Goal: Task Accomplishment & Management: Use online tool/utility

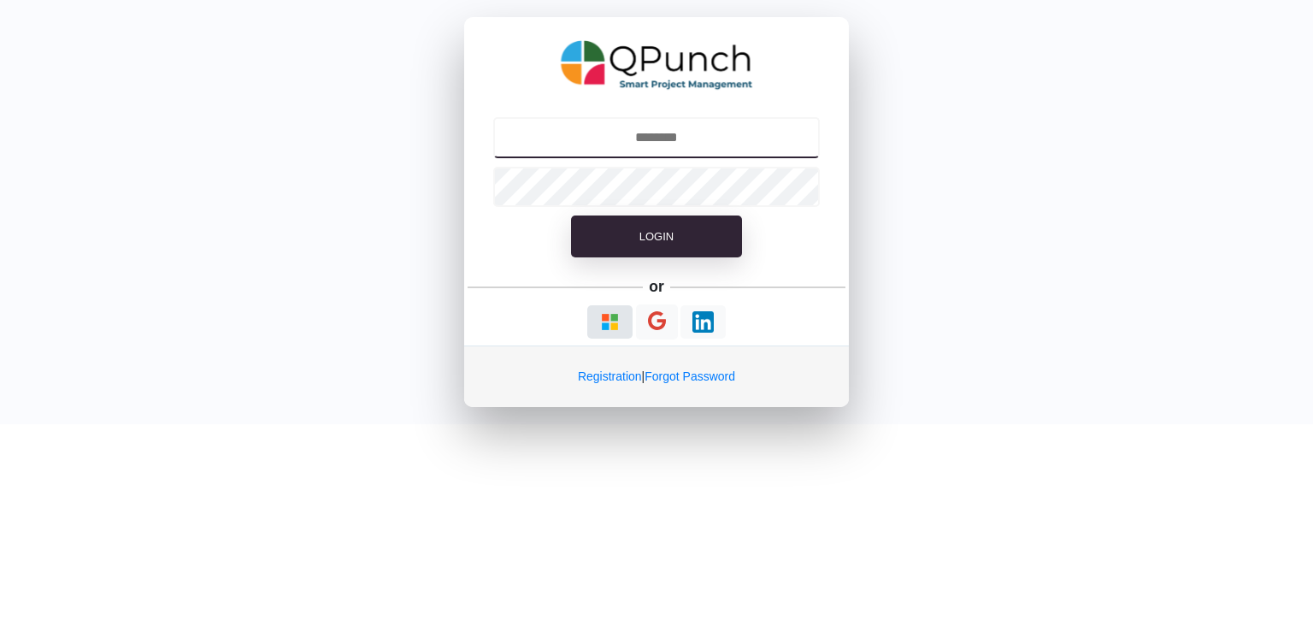
type input "**********"
click at [604, 315] on img "button" at bounding box center [609, 321] width 21 height 21
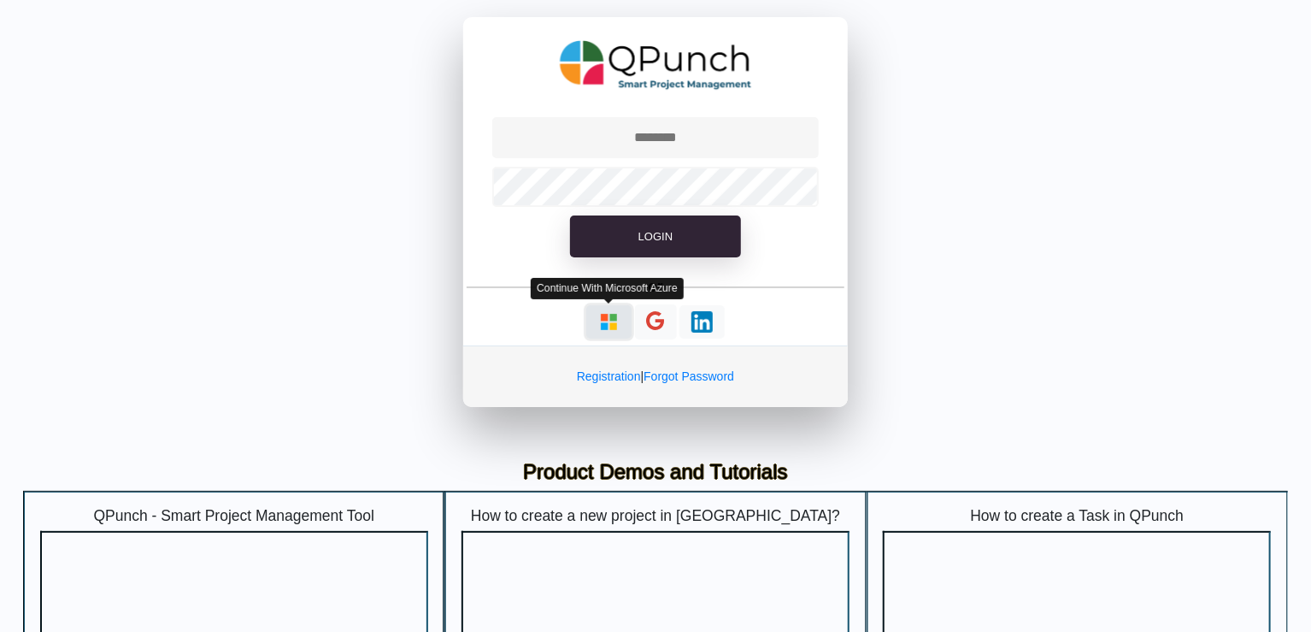
click at [601, 320] on img "button" at bounding box center [608, 321] width 21 height 21
type input "**********"
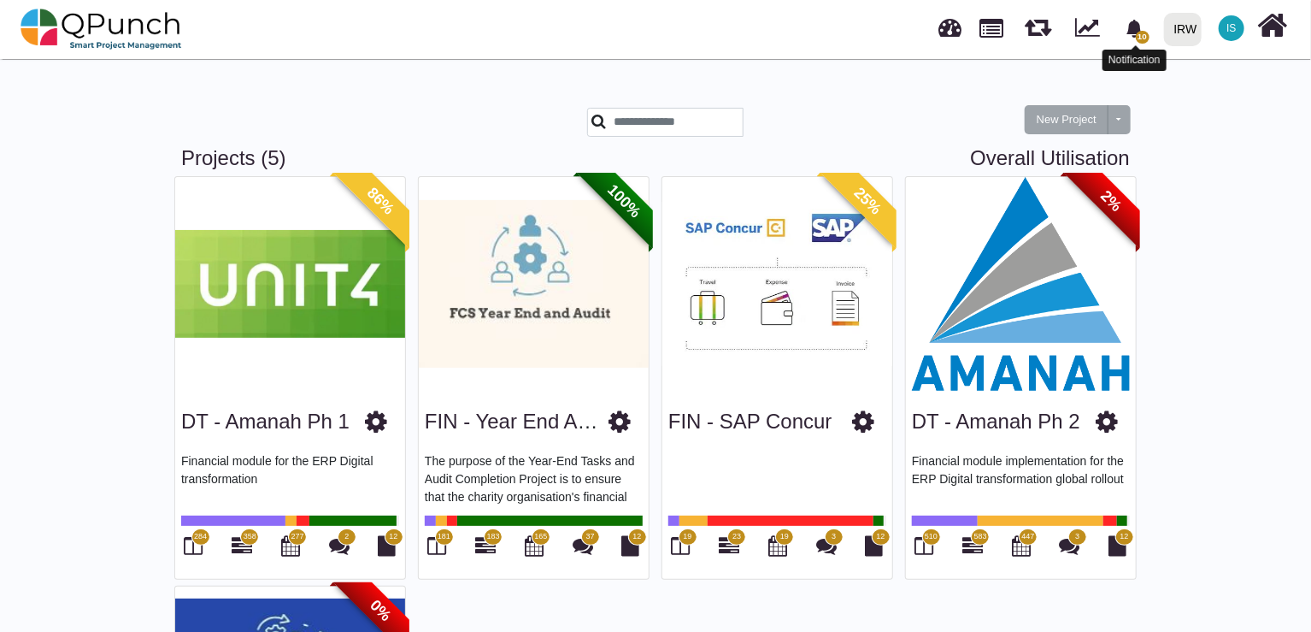
click at [1140, 40] on span "10" at bounding box center [1143, 37] width 14 height 13
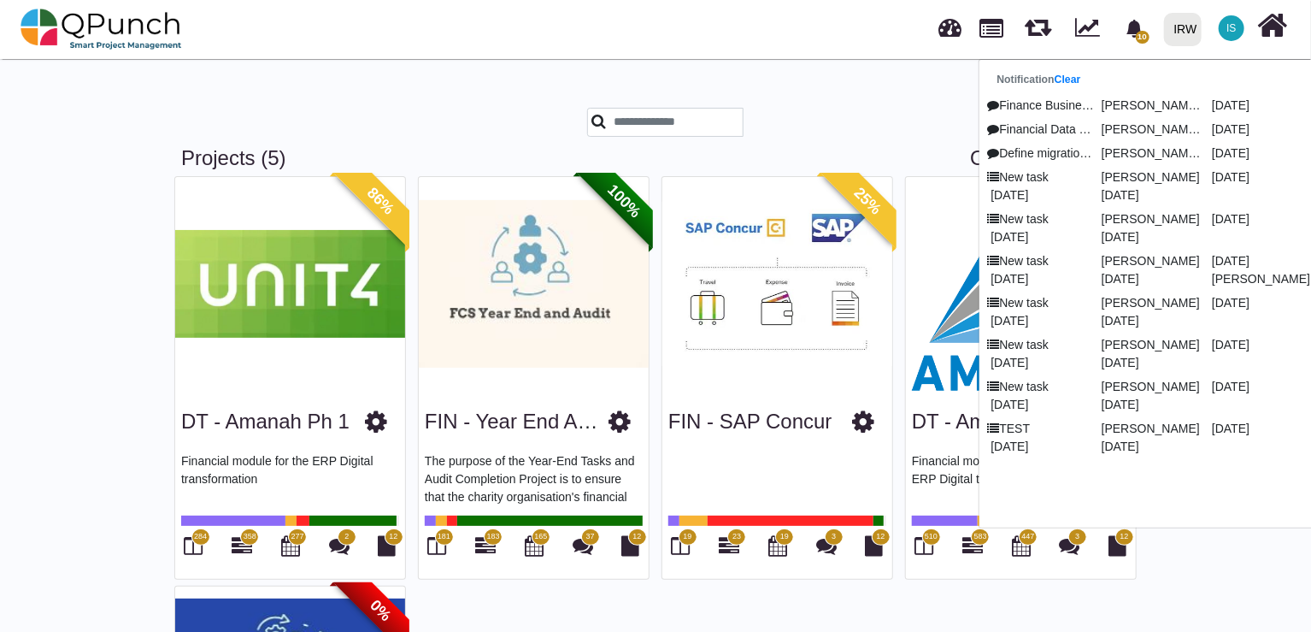
click at [1013, 603] on div "86% DT - Amanah Ph 1 Financial module for the ERP Digital transformation 284 35…" at bounding box center [655, 585] width 975 height 819
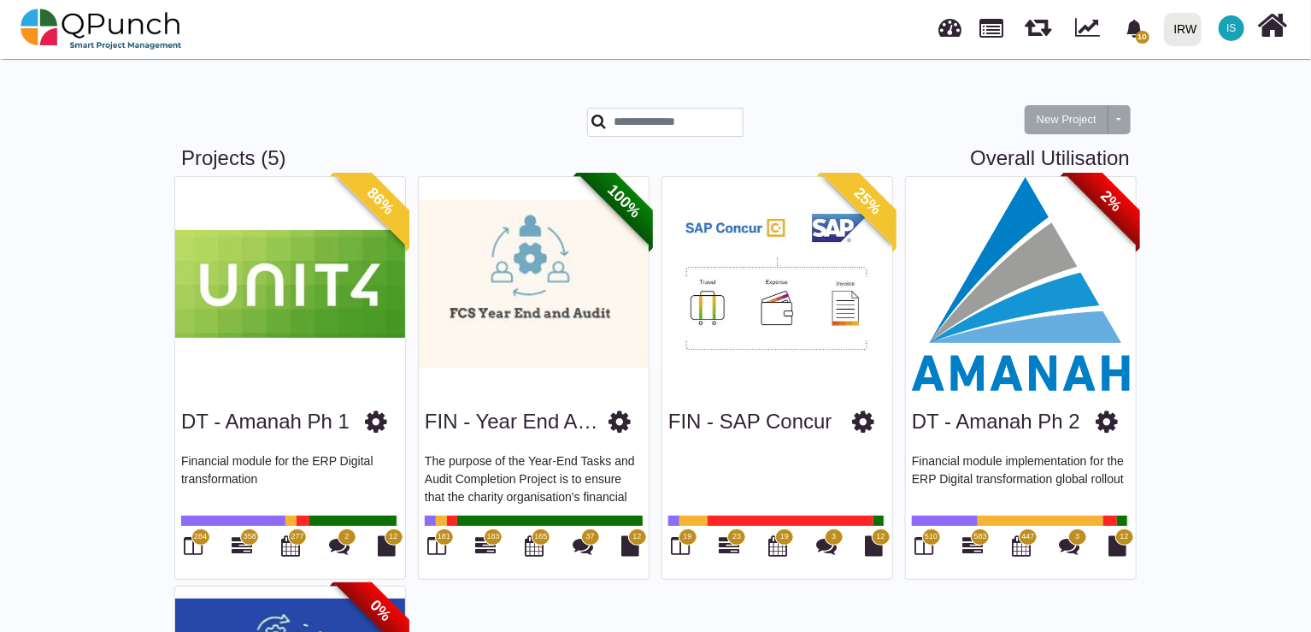
click at [277, 323] on img at bounding box center [290, 284] width 230 height 214
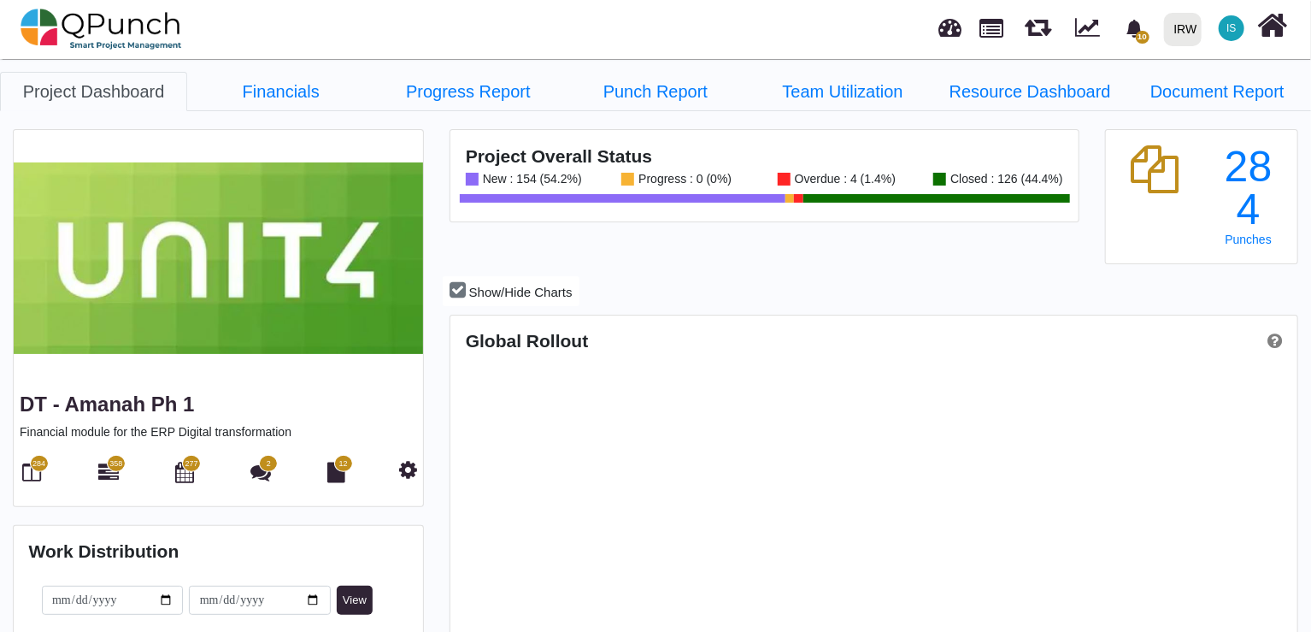
scroll to position [268, 280]
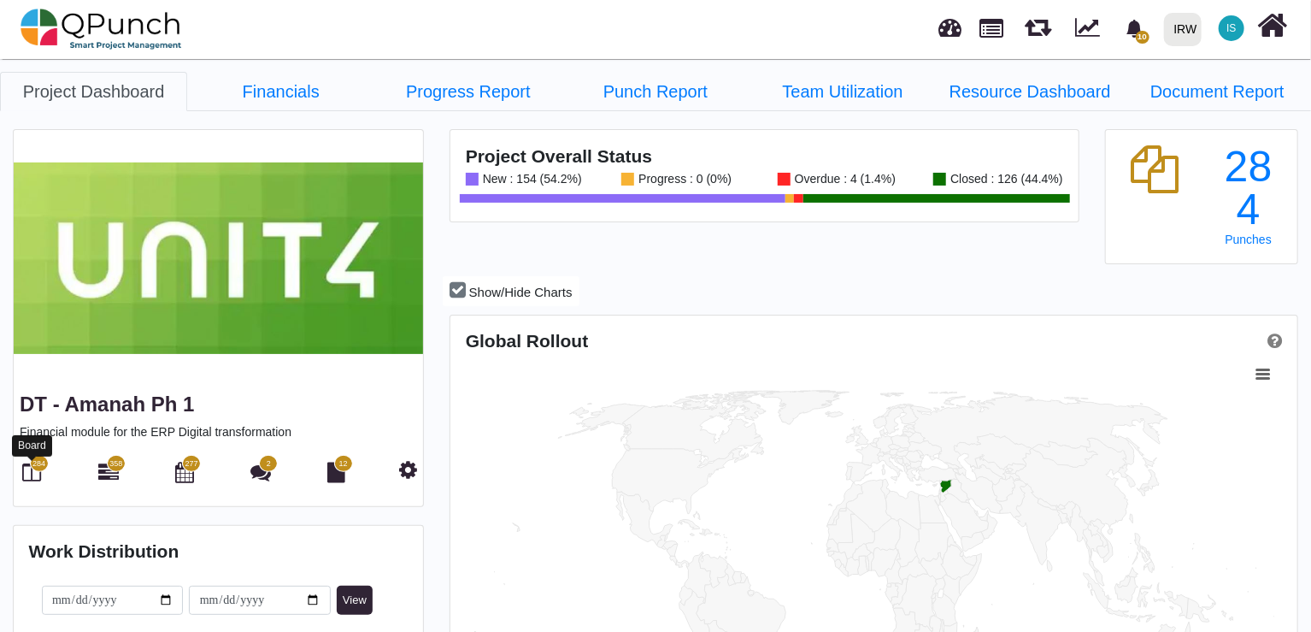
click at [36, 474] on icon at bounding box center [32, 472] width 19 height 21
click at [27, 468] on icon at bounding box center [32, 472] width 19 height 21
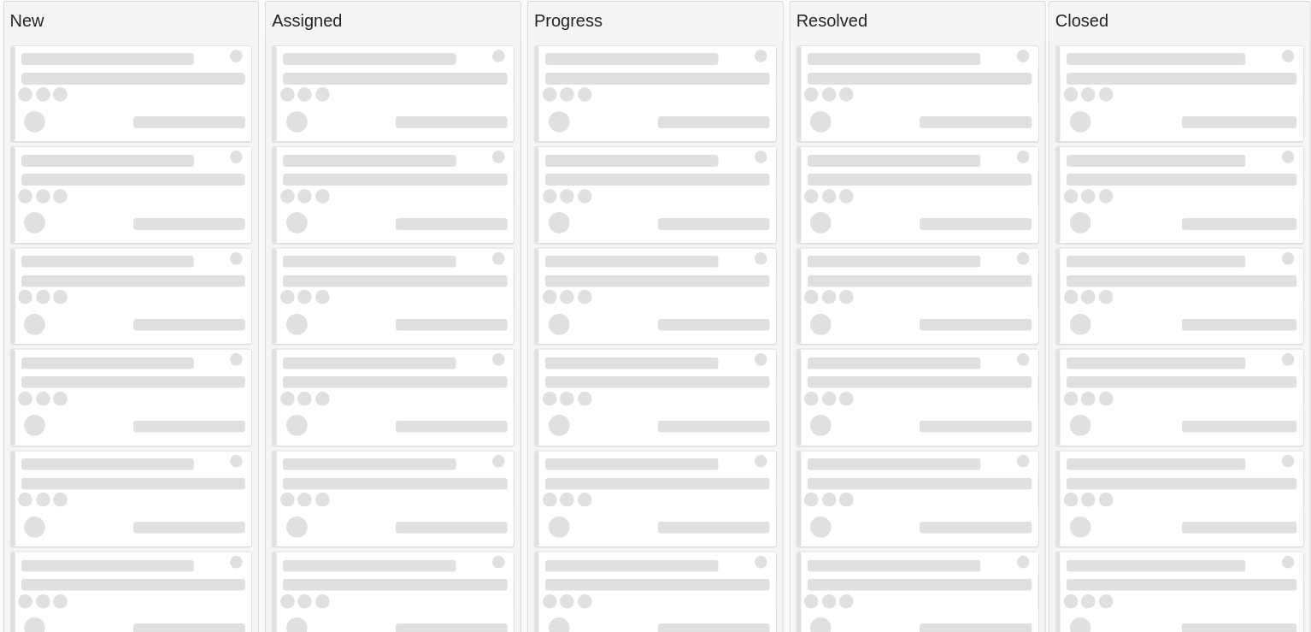
scroll to position [17, 0]
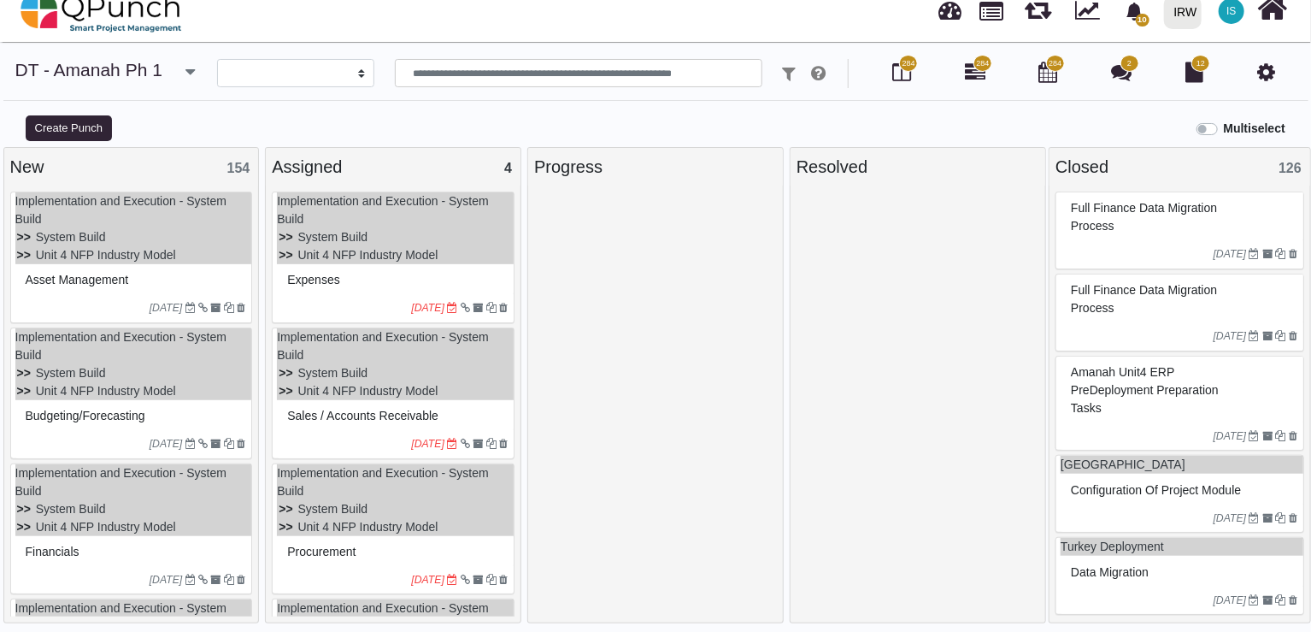
select select
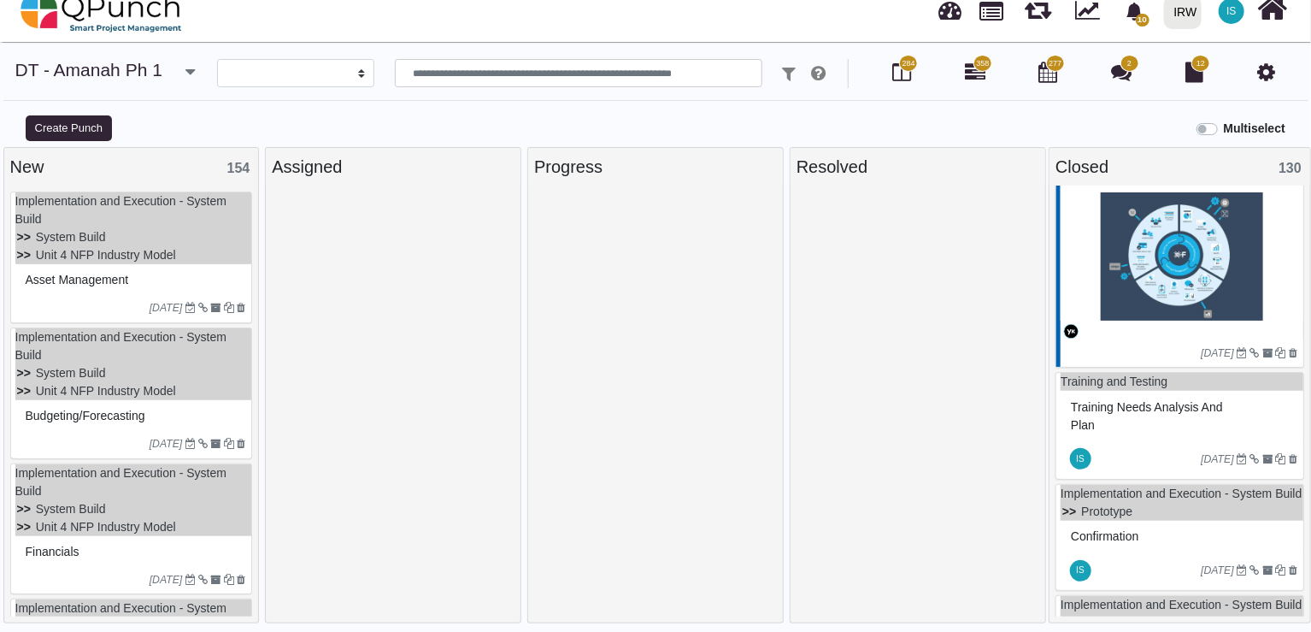
scroll to position [12484, 0]
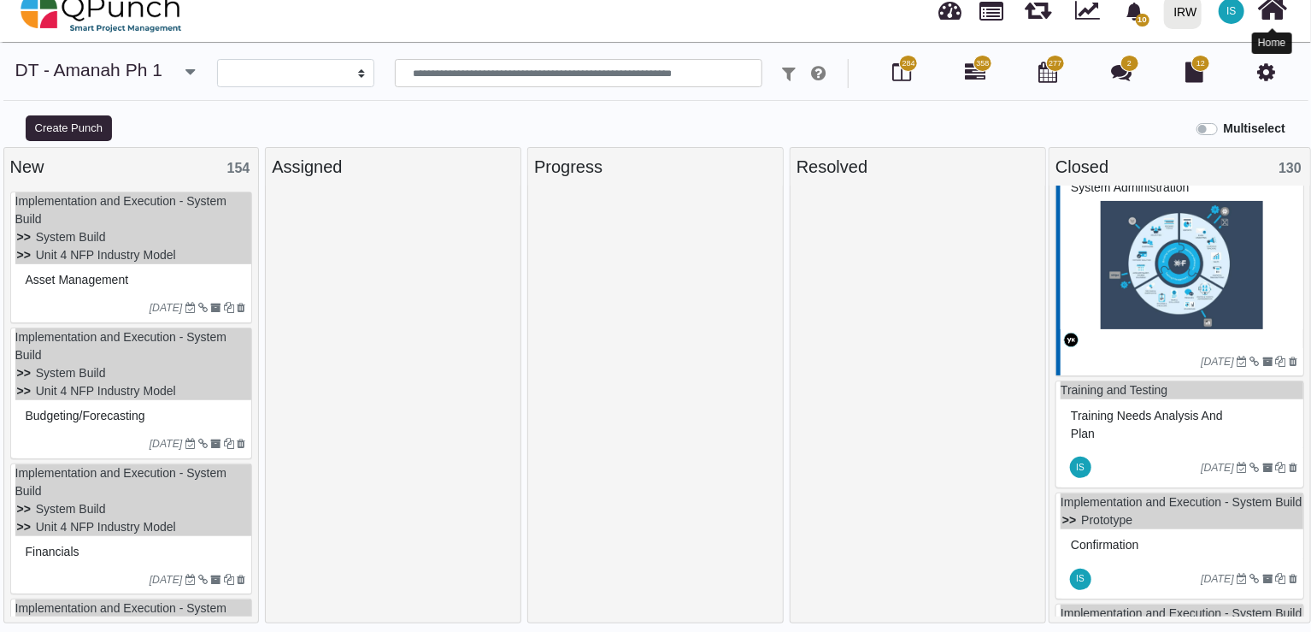
click at [1279, 10] on icon at bounding box center [1273, 8] width 30 height 32
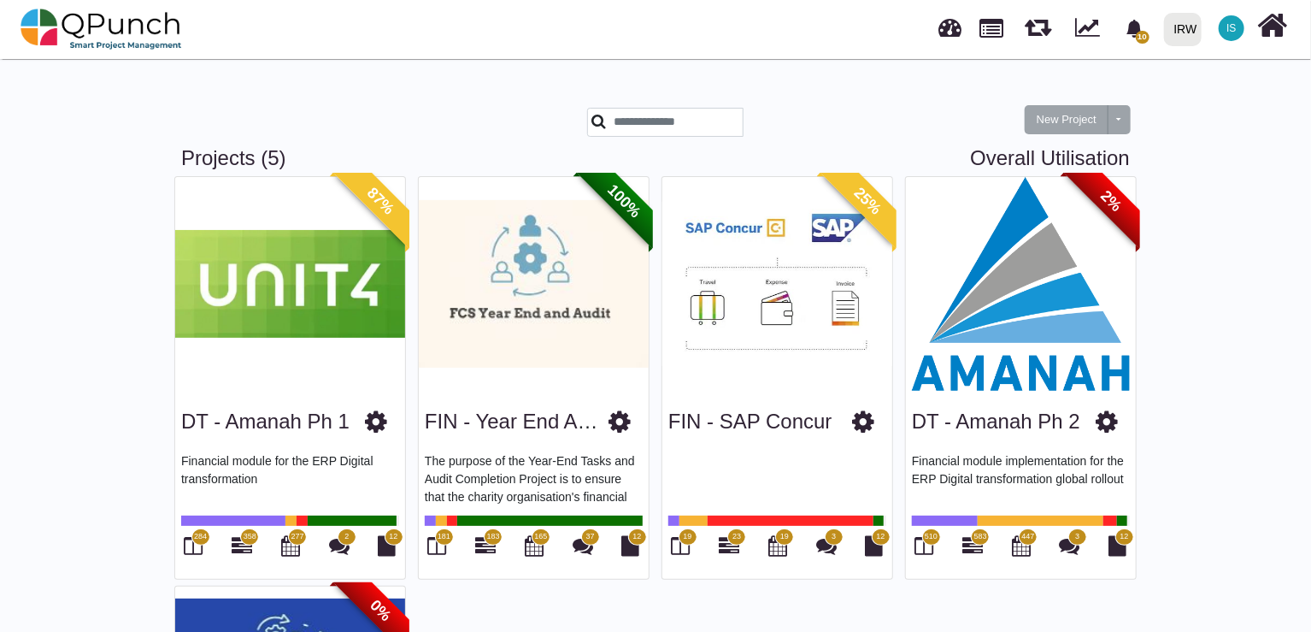
click at [1084, 330] on img at bounding box center [1021, 284] width 230 height 214
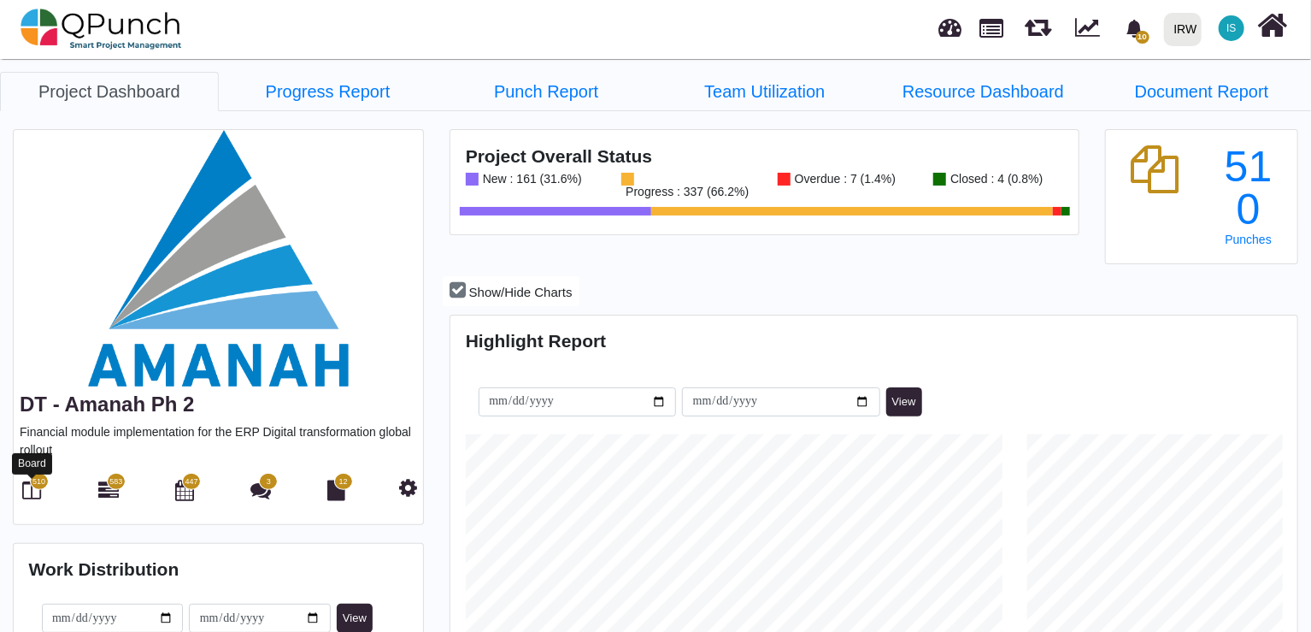
click at [35, 492] on icon at bounding box center [32, 490] width 19 height 21
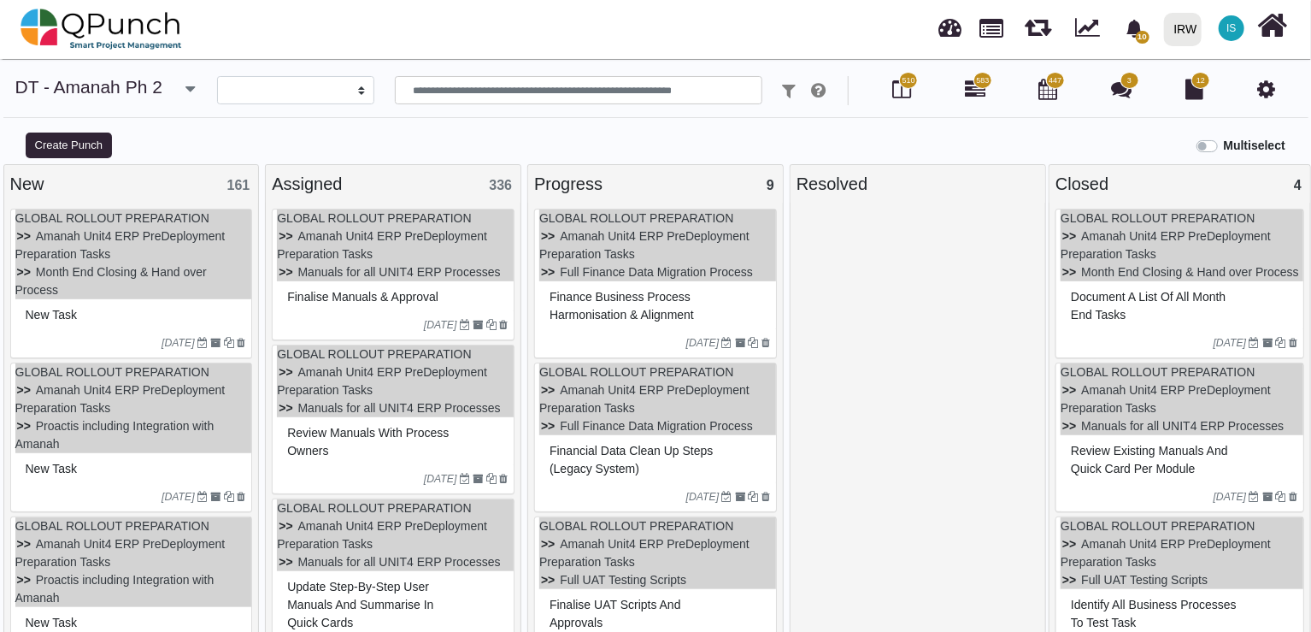
select select
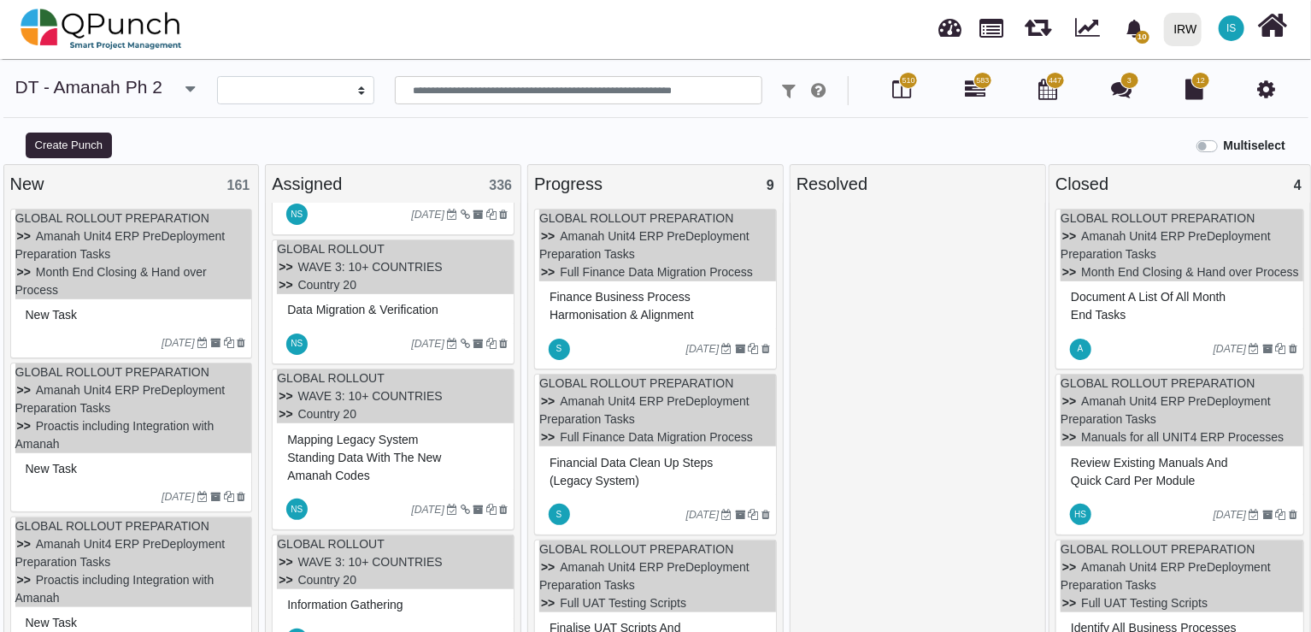
scroll to position [16413, 0]
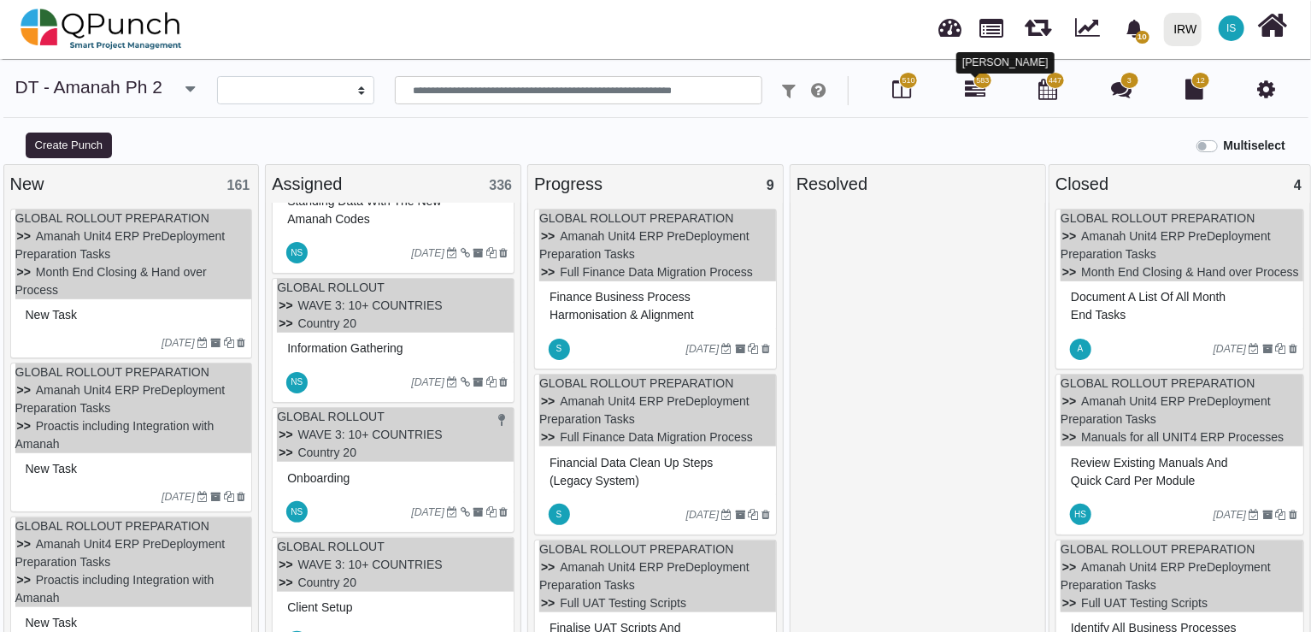
click at [979, 88] on icon at bounding box center [975, 89] width 21 height 21
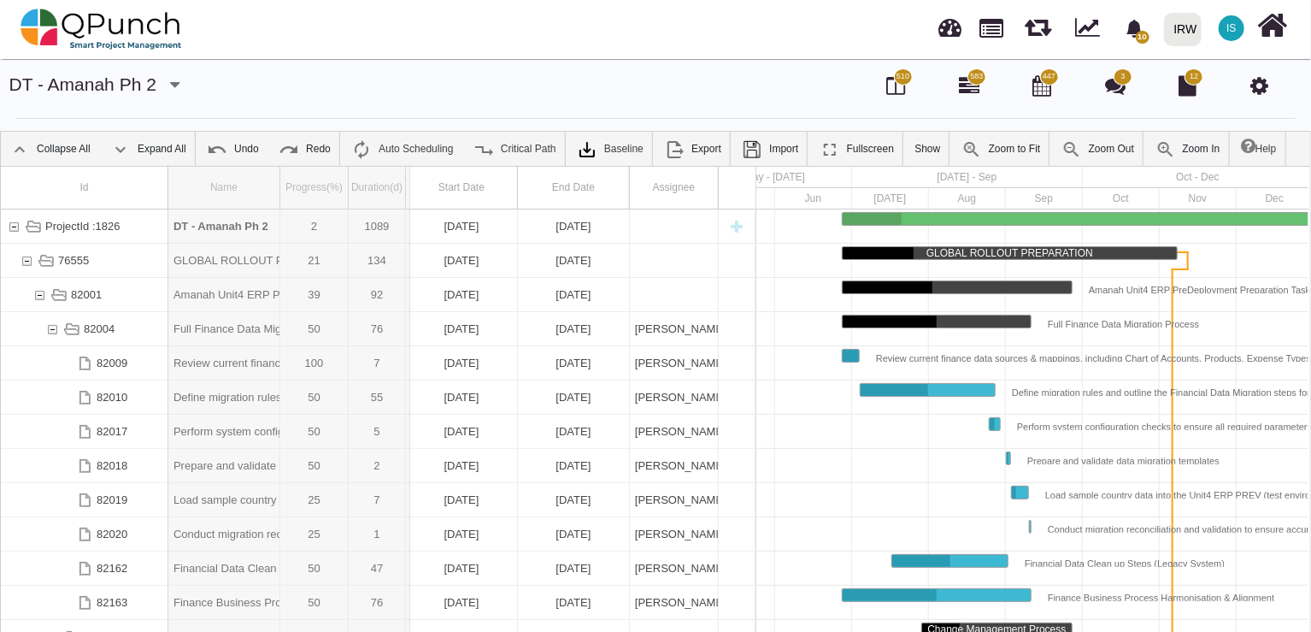
drag, startPoint x: 280, startPoint y: 182, endPoint x: 411, endPoint y: 199, distance: 132.8
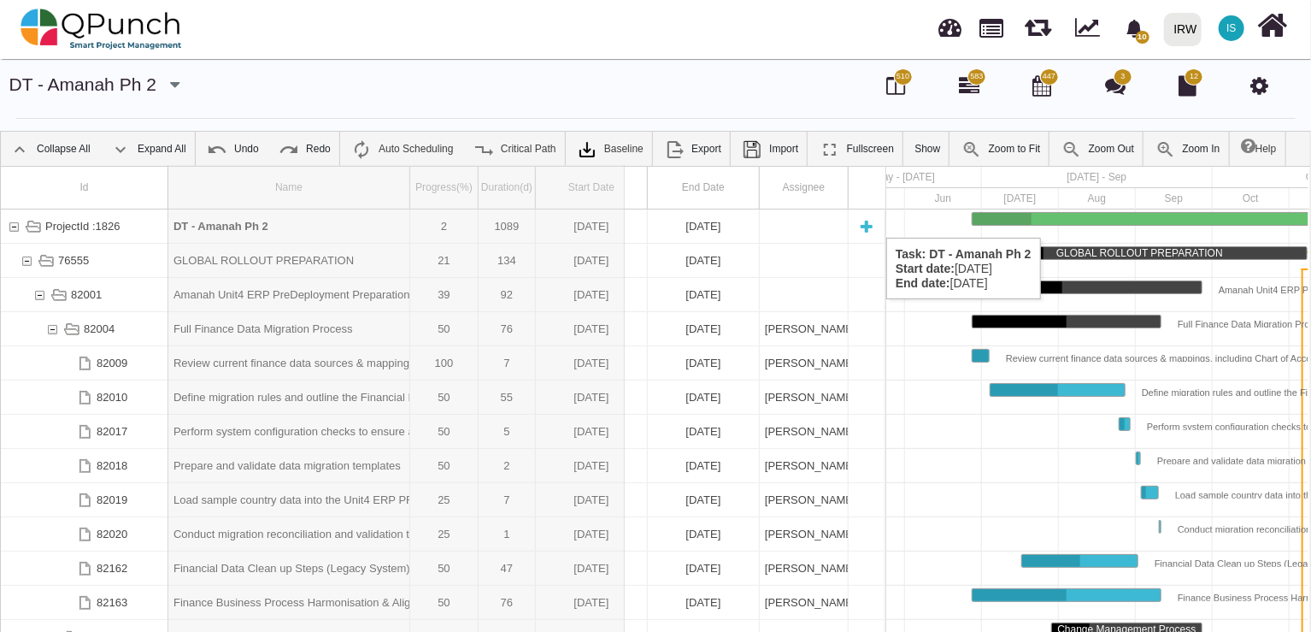
drag, startPoint x: 410, startPoint y: 180, endPoint x: 625, endPoint y: 221, distance: 218.3
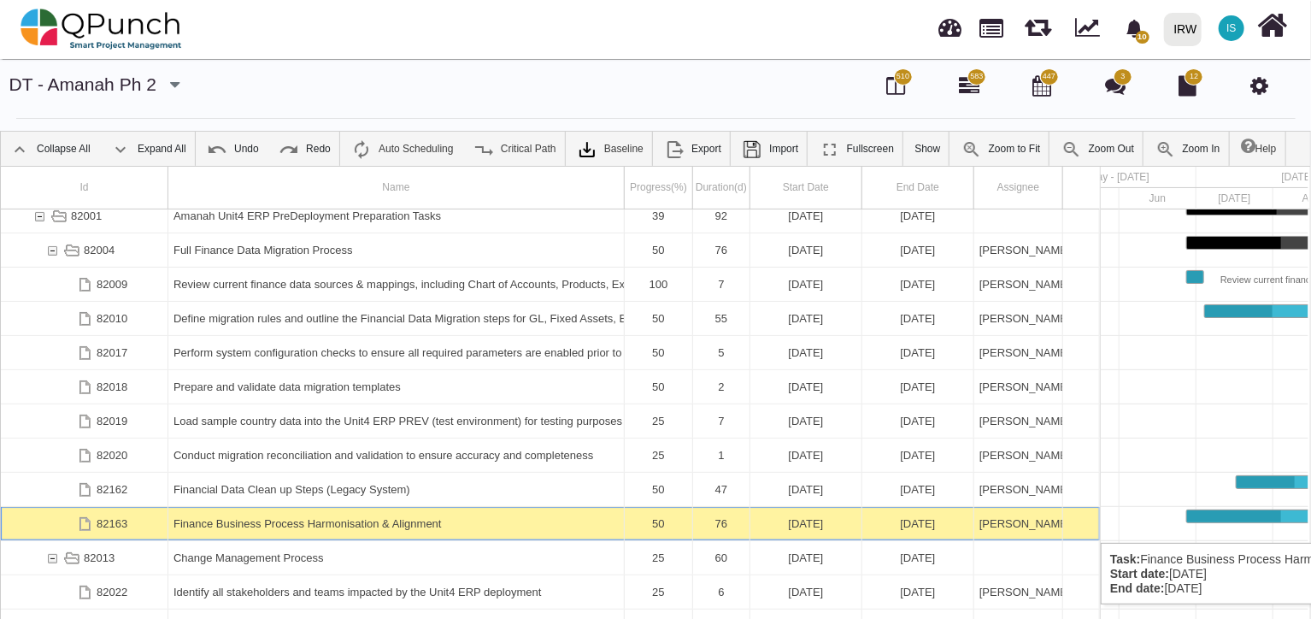
scroll to position [79, 0]
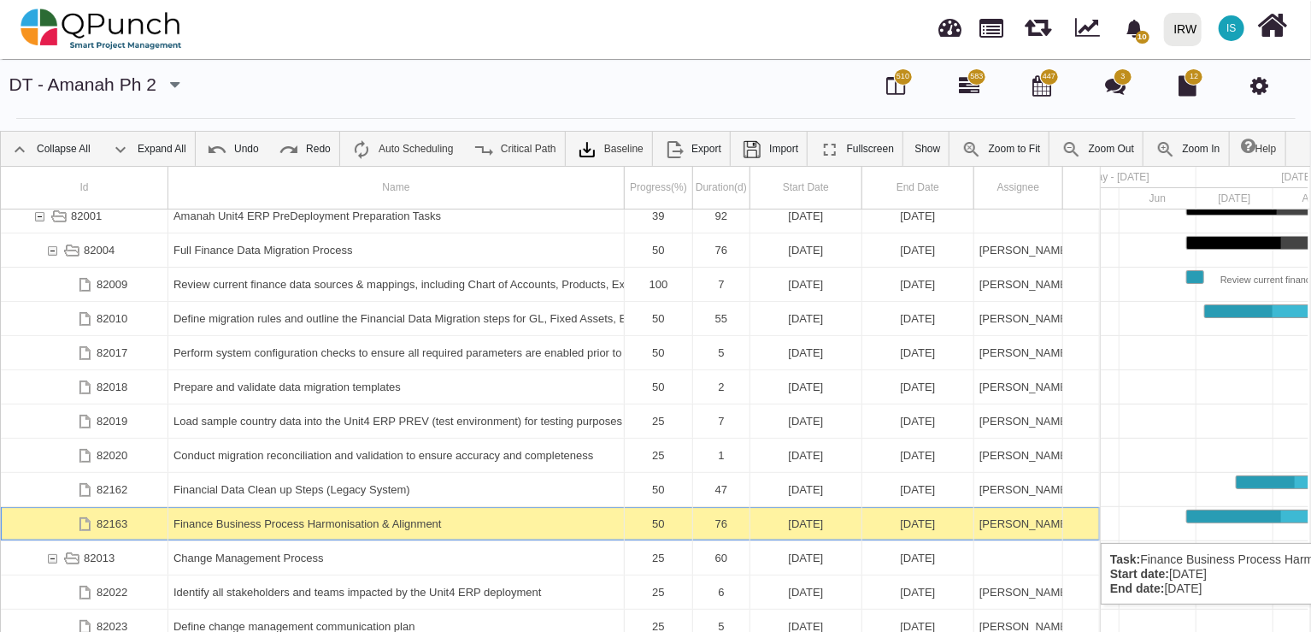
click at [380, 526] on div "Finance Business Process Harmonisation & Alignment" at bounding box center [396, 523] width 445 height 33
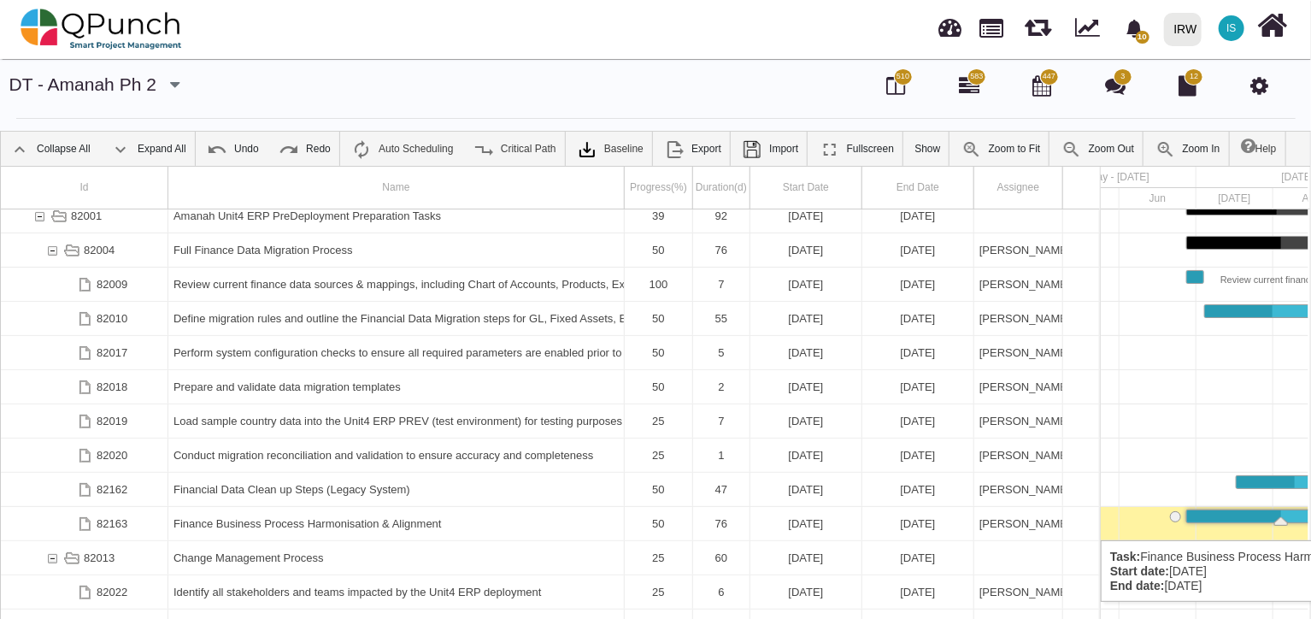
click at [391, 523] on div "Finance Business Process Harmonisation & Alignment" at bounding box center [396, 523] width 445 height 33
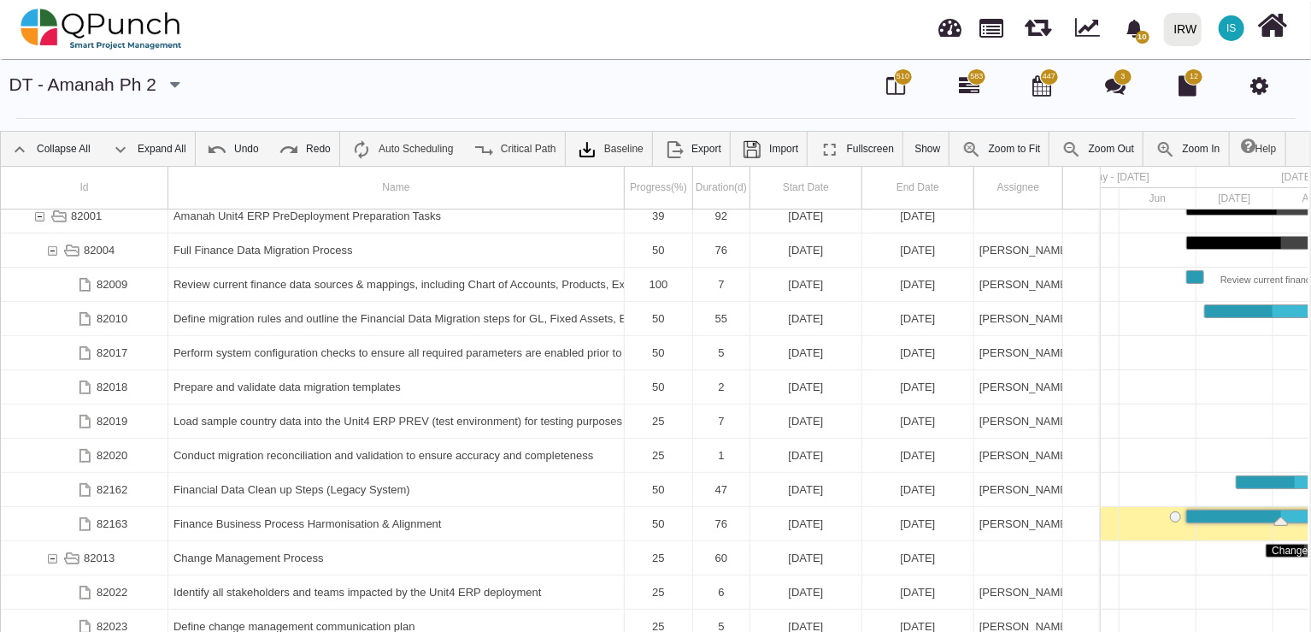
click at [391, 523] on div "Finance Business Process Harmonisation & Alignment" at bounding box center [396, 523] width 445 height 33
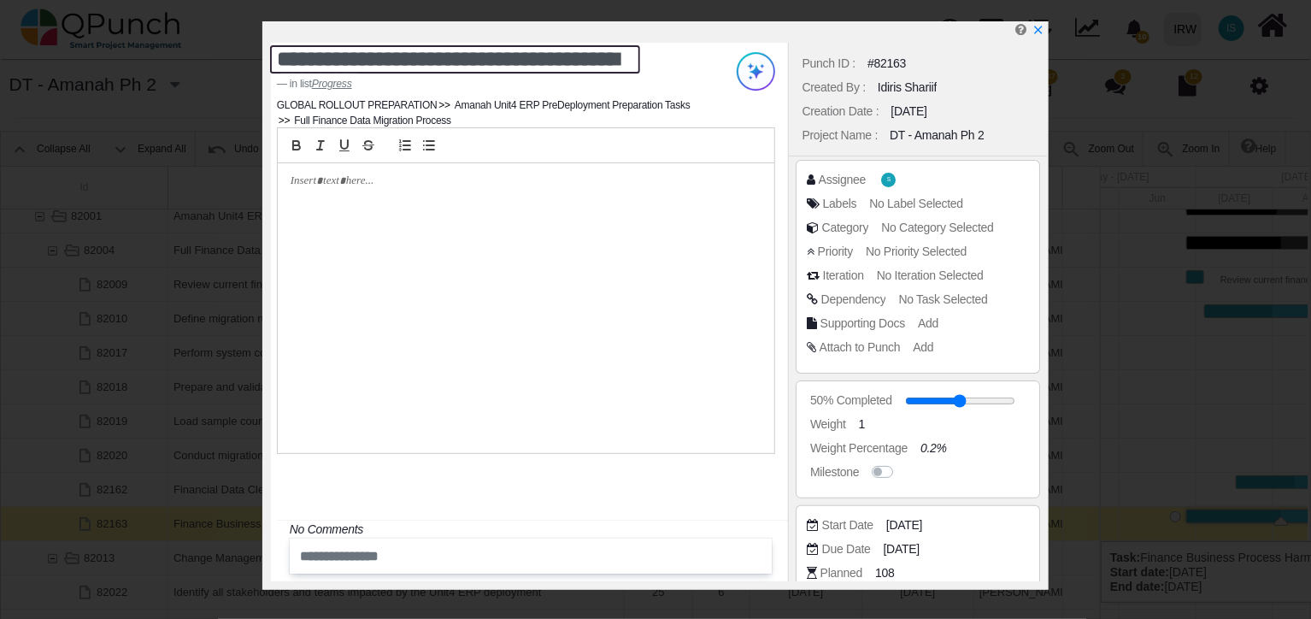
click at [513, 61] on textarea "**********" at bounding box center [455, 59] width 370 height 28
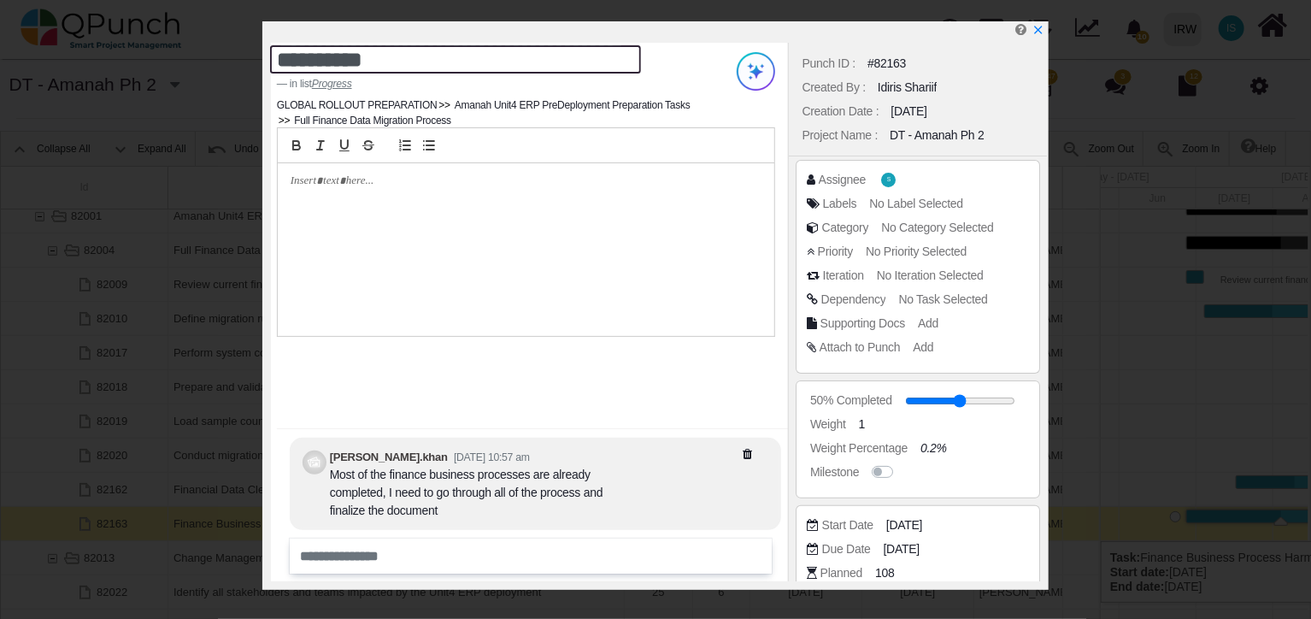
scroll to position [0, 0]
drag, startPoint x: 578, startPoint y: 62, endPoint x: 223, endPoint y: 7, distance: 359.1
click at [223, 7] on div "**********" at bounding box center [655, 309] width 1311 height 619
